Goal: Task Accomplishment & Management: Manage account settings

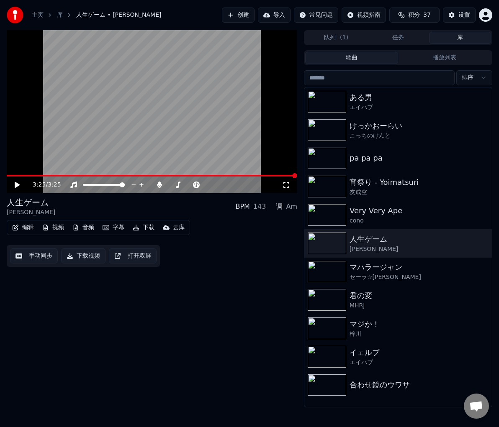
drag, startPoint x: 257, startPoint y: 1, endPoint x: 196, endPoint y: -9, distance: 61.5
click at [196, 0] on html "主页 库 人生ゲーム • [PERSON_NAME] 创建 导入 常见问题 视频指南 积分 37 设置 3:25 / 3:25 人生ゲーム [PERSON_N…" at bounding box center [249, 213] width 499 height 427
click at [152, 388] on div "3:25 / 3:25 人生ゲーム [PERSON_NAME] BPM 143 调 Am 编辑 视频 音频 字幕 下载 云库 手动同步 下载视频 打开双屏" at bounding box center [152, 218] width 290 height 377
click at [484, 100] on icon "button" at bounding box center [484, 101] width 2 height 6
click at [462, 145] on div "打开目录" at bounding box center [465, 143] width 64 height 13
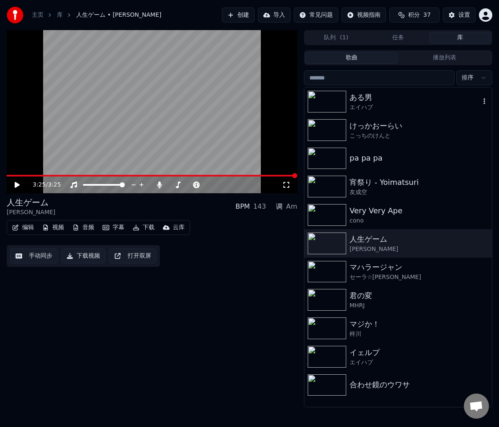
click at [165, 328] on div "3:25 / 3:25 人生ゲーム [PERSON_NAME] BPM 143 调 Am 编辑 视频 音频 字幕 下载 云库 手动同步 下载视频 打开双屏" at bounding box center [152, 218] width 290 height 377
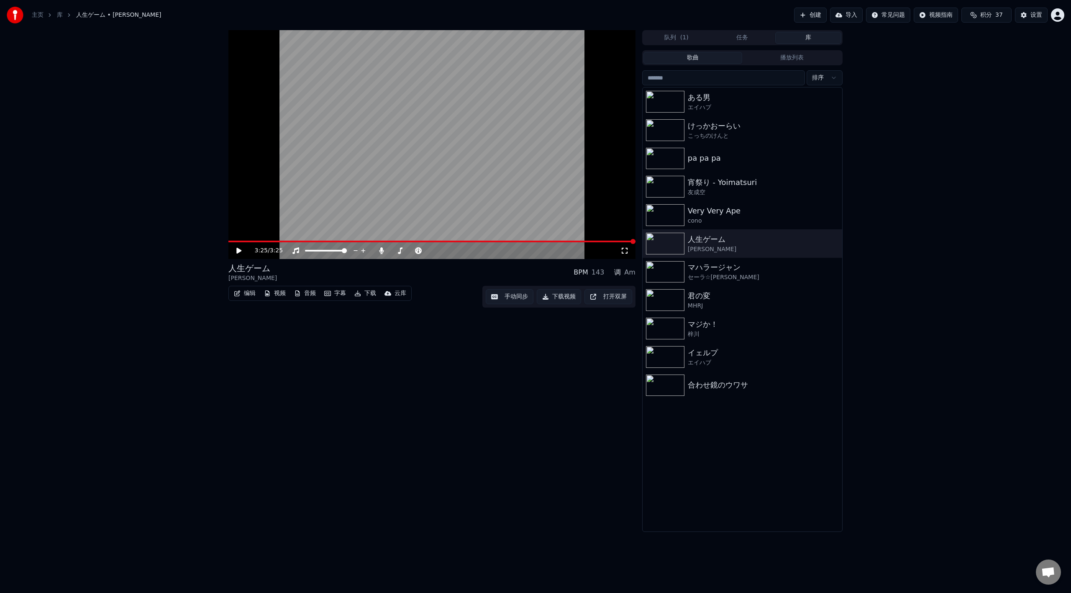
click at [498, 14] on html "主页 库 人生ゲーム • [PERSON_NAME] 创建 导入 常见问题 视频指南 积分 37 设置 3:25 / 3:25 人生ゲーム [PERSON_N…" at bounding box center [535, 296] width 1071 height 593
click at [498, 67] on span "功能投票" at bounding box center [1000, 71] width 23 height 8
click at [133, 427] on div "3:25 / 3:25 人生ゲーム [PERSON_NAME] BPM 143 调 Am 编辑 视频 音频 字幕 下载 云库 手动同步 下载视频 打开双屏 队…" at bounding box center [535, 281] width 1071 height 502
click at [498, 15] on div "设置" at bounding box center [1036, 15] width 12 height 8
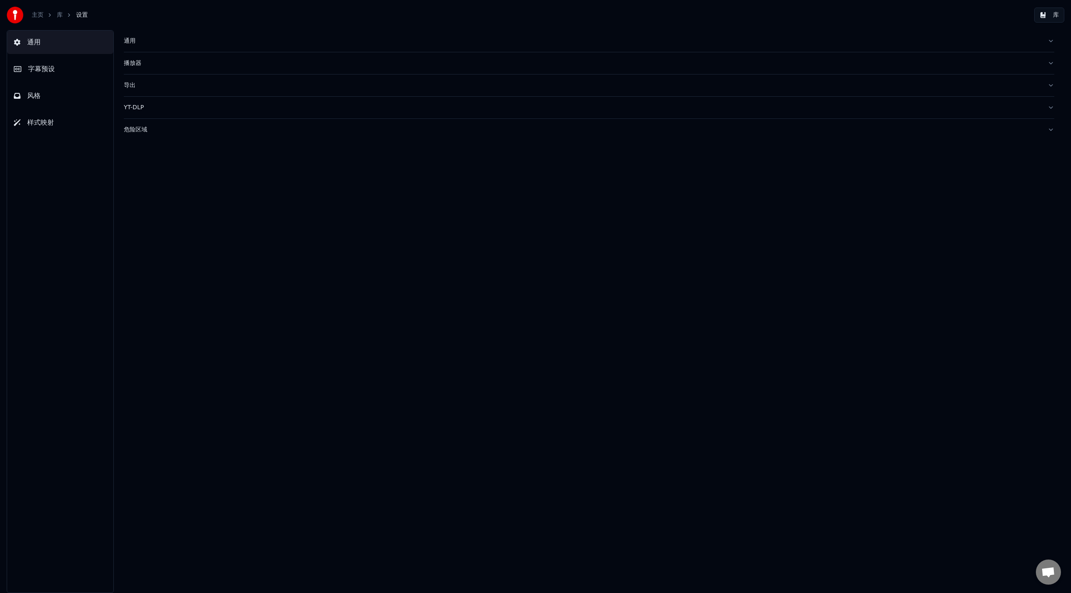
click at [162, 42] on div "通用" at bounding box center [582, 41] width 917 height 8
click at [358, 108] on button "更改" at bounding box center [362, 104] width 26 height 15
click at [331, 104] on button "更改" at bounding box center [333, 104] width 26 height 15
type input "**********"
click at [59, 12] on link "库" at bounding box center [60, 15] width 6 height 8
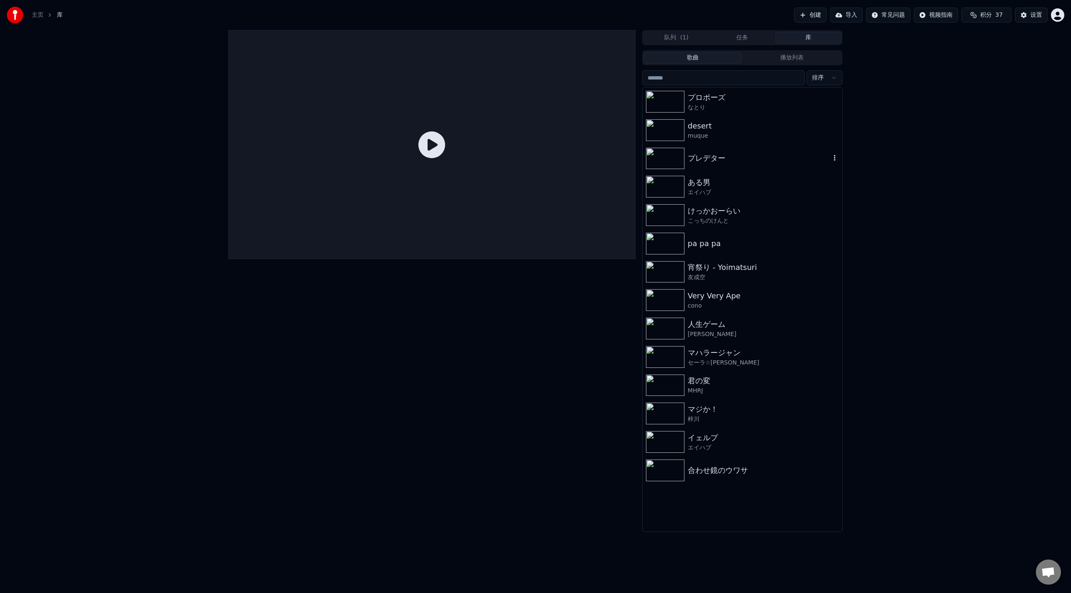
click at [498, 156] on div "プレデター" at bounding box center [759, 158] width 143 height 12
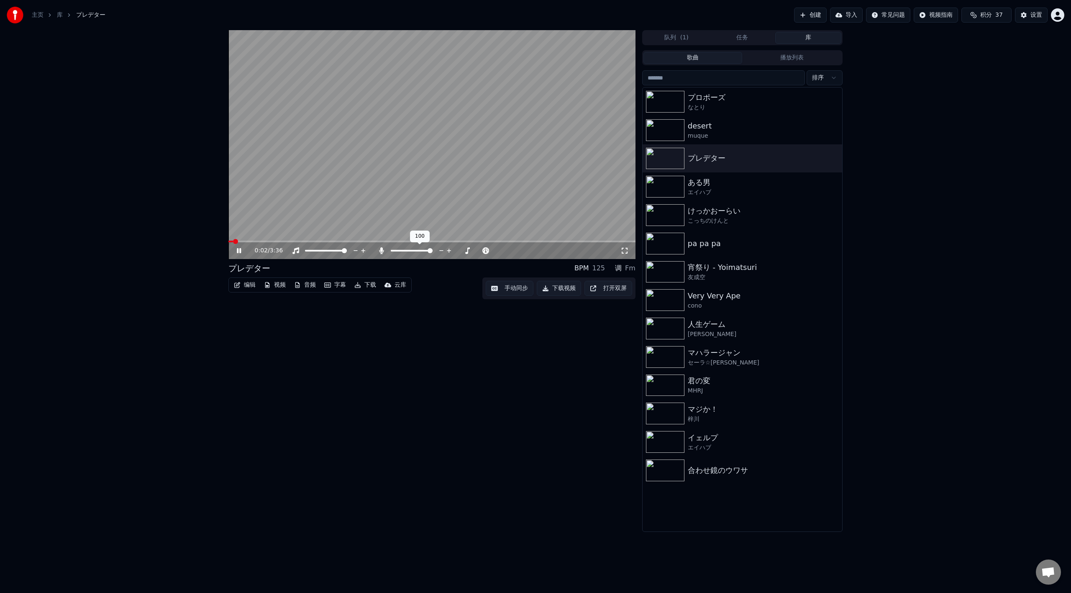
click at [422, 252] on div at bounding box center [419, 250] width 67 height 8
click at [433, 250] on span at bounding box center [412, 251] width 42 height 2
click at [498, 130] on div "desert" at bounding box center [759, 126] width 143 height 12
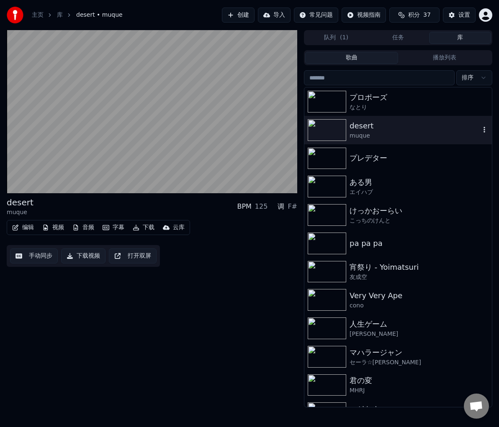
click at [480, 133] on icon "button" at bounding box center [484, 129] width 8 height 7
click at [453, 187] on div "调试信息" at bounding box center [465, 185] width 64 height 13
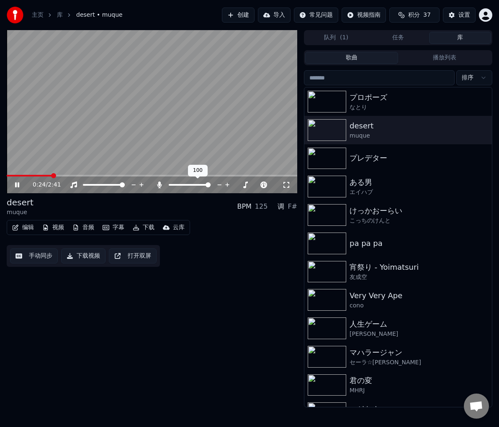
drag, startPoint x: 188, startPoint y: 186, endPoint x: 182, endPoint y: 184, distance: 6.9
click at [182, 184] on div at bounding box center [197, 185] width 67 height 8
click at [210, 184] on span at bounding box center [190, 185] width 42 height 2
click at [125, 184] on span at bounding box center [122, 184] width 5 height 5
click at [210, 184] on span at bounding box center [190, 185] width 42 height 2
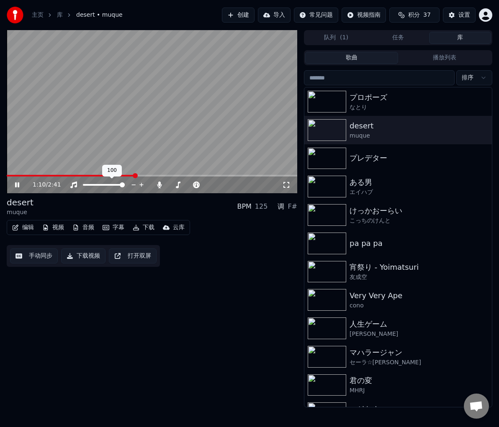
drag, startPoint x: 103, startPoint y: 184, endPoint x: 100, endPoint y: 189, distance: 6.0
click at [102, 186] on div at bounding box center [111, 185] width 67 height 8
click at [100, 189] on div at bounding box center [111, 185] width 67 height 8
click at [101, 185] on div at bounding box center [111, 185] width 67 height 8
click at [97, 185] on span at bounding box center [90, 185] width 14 height 2
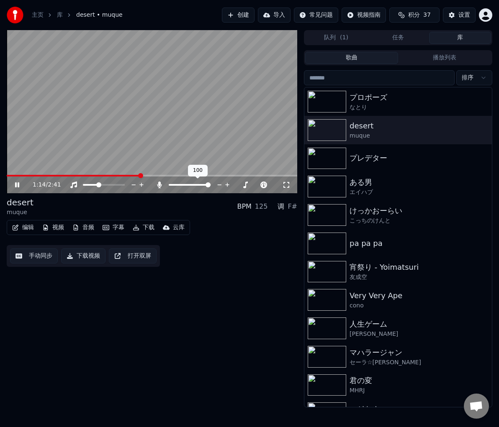
click at [182, 186] on div at bounding box center [197, 185] width 67 height 8
click at [182, 187] on div at bounding box center [197, 185] width 67 height 8
click at [181, 185] on span at bounding box center [190, 185] width 42 height 2
click at [177, 185] on span at bounding box center [173, 185] width 8 height 2
click at [92, 187] on span at bounding box center [93, 184] width 5 height 5
